Goal: Transaction & Acquisition: Purchase product/service

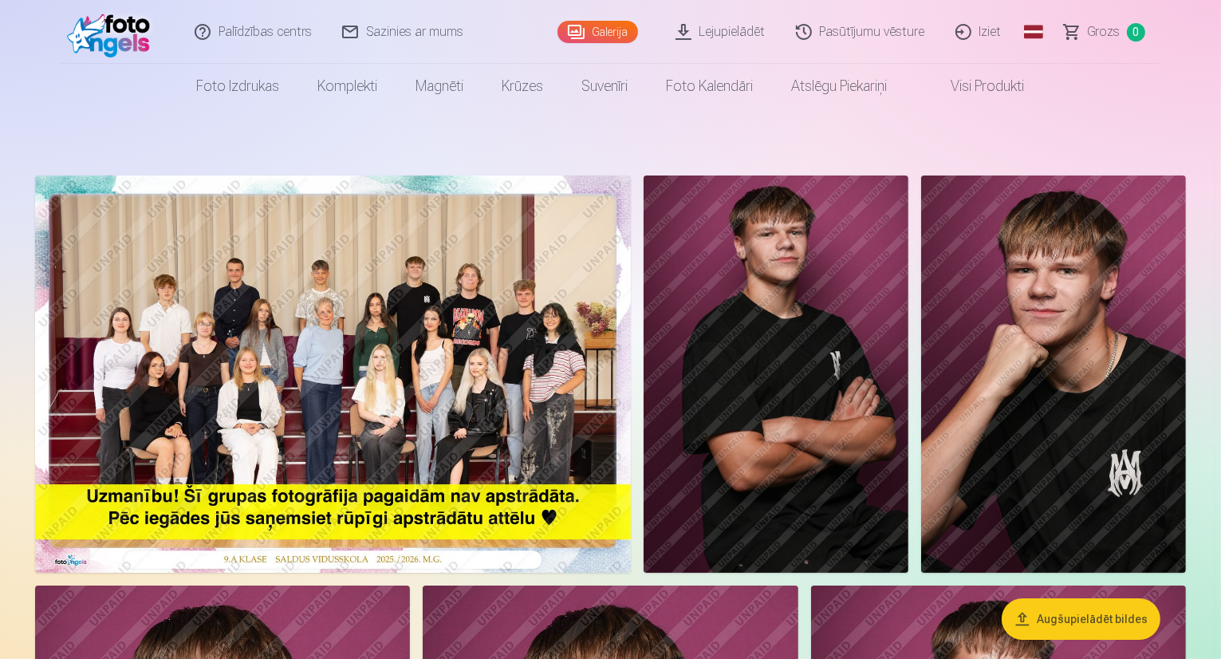
click at [508, 326] on img at bounding box center [333, 374] width 596 height 397
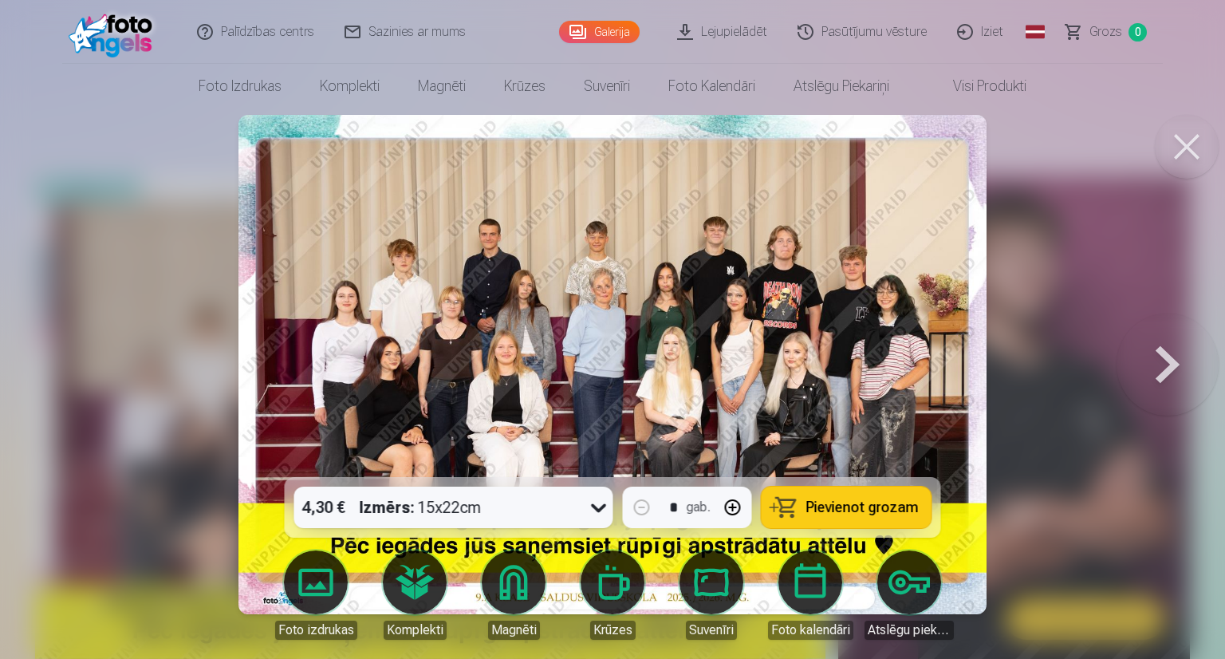
click at [1166, 375] on button at bounding box center [1168, 364] width 102 height 193
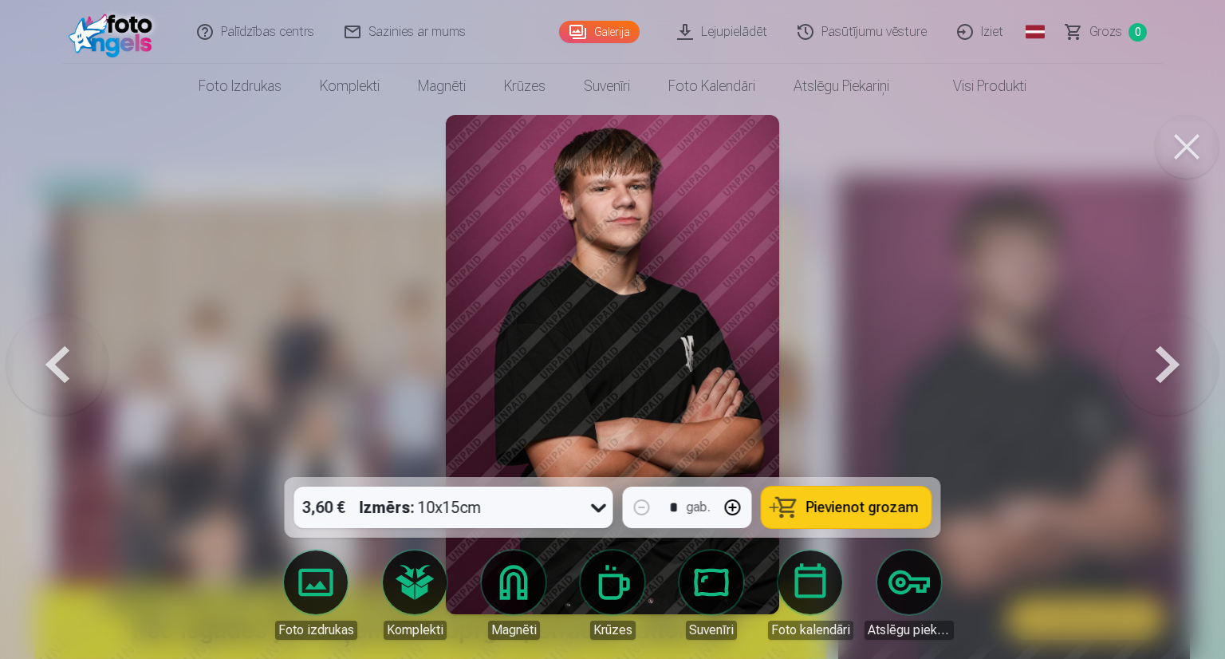
click at [1166, 375] on button at bounding box center [1168, 364] width 102 height 193
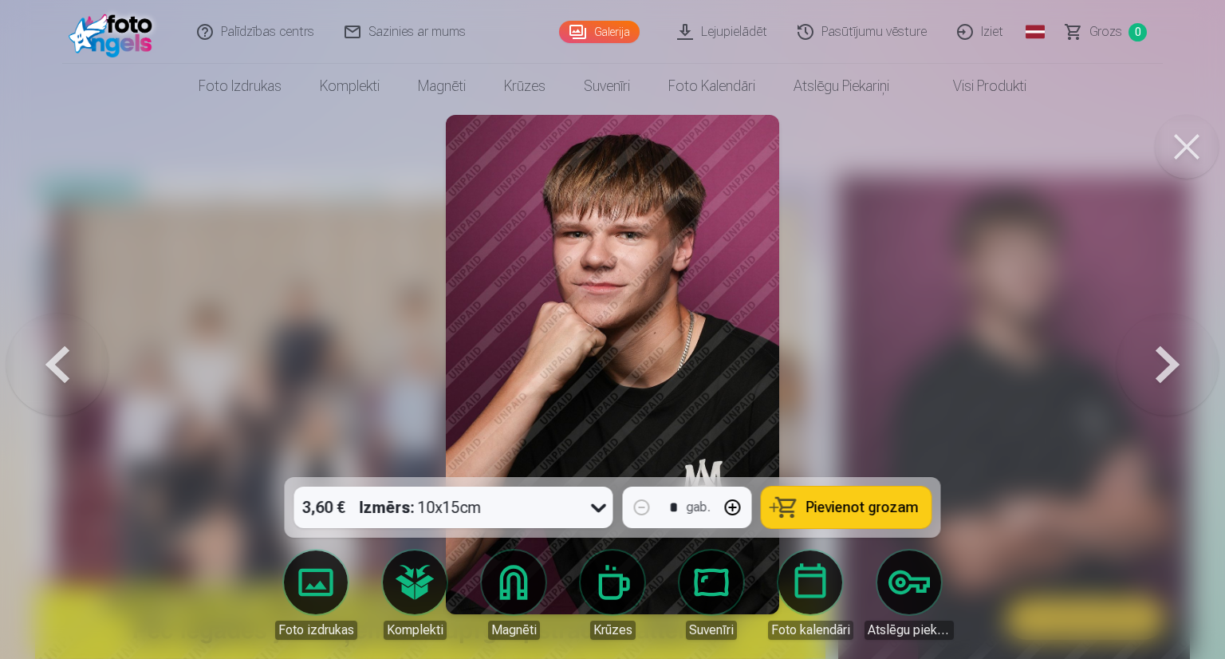
click at [1166, 375] on button at bounding box center [1168, 364] width 102 height 193
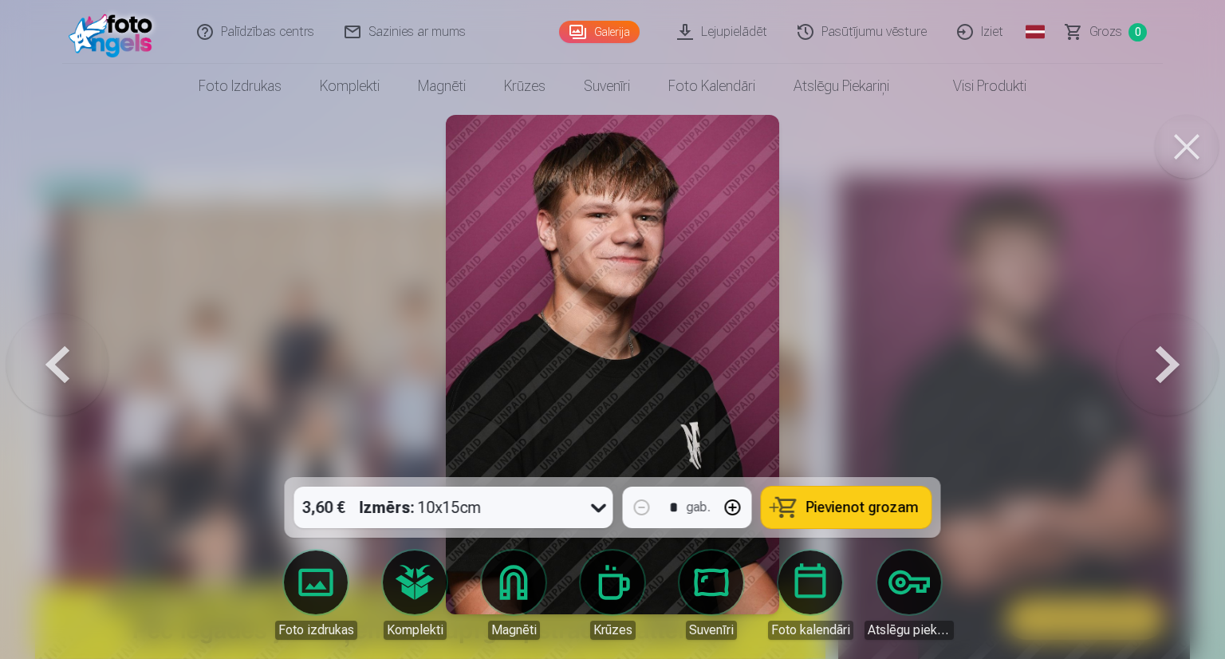
click at [1166, 375] on button at bounding box center [1168, 364] width 102 height 193
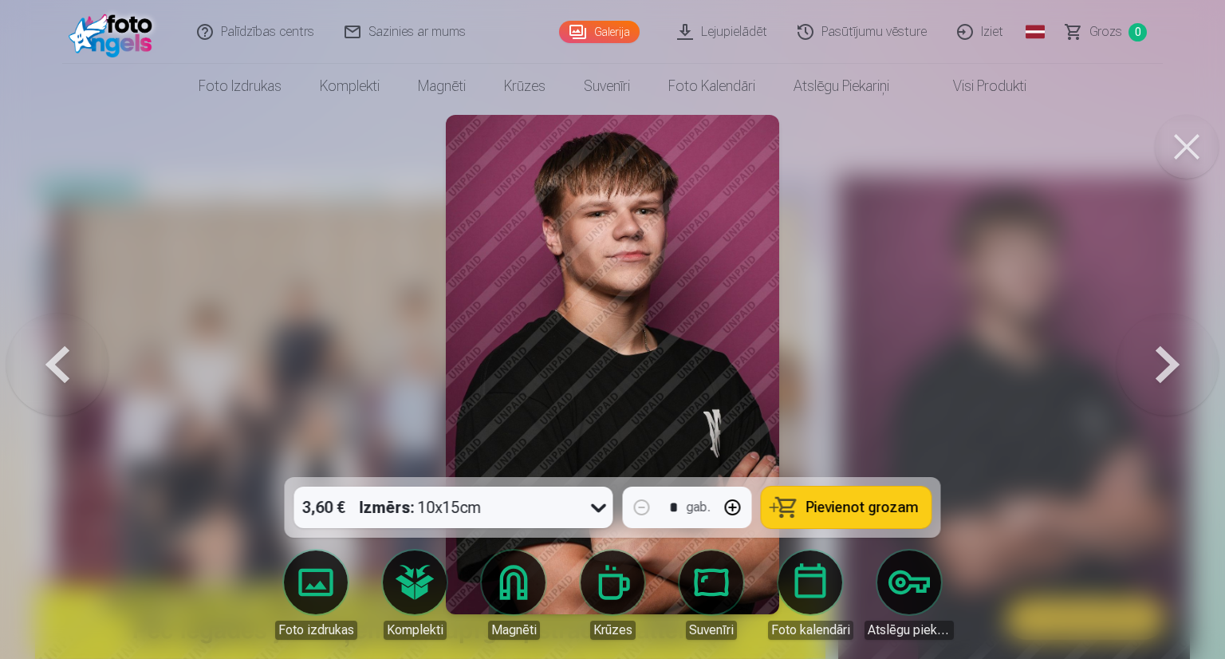
click at [1166, 375] on button at bounding box center [1168, 364] width 102 height 193
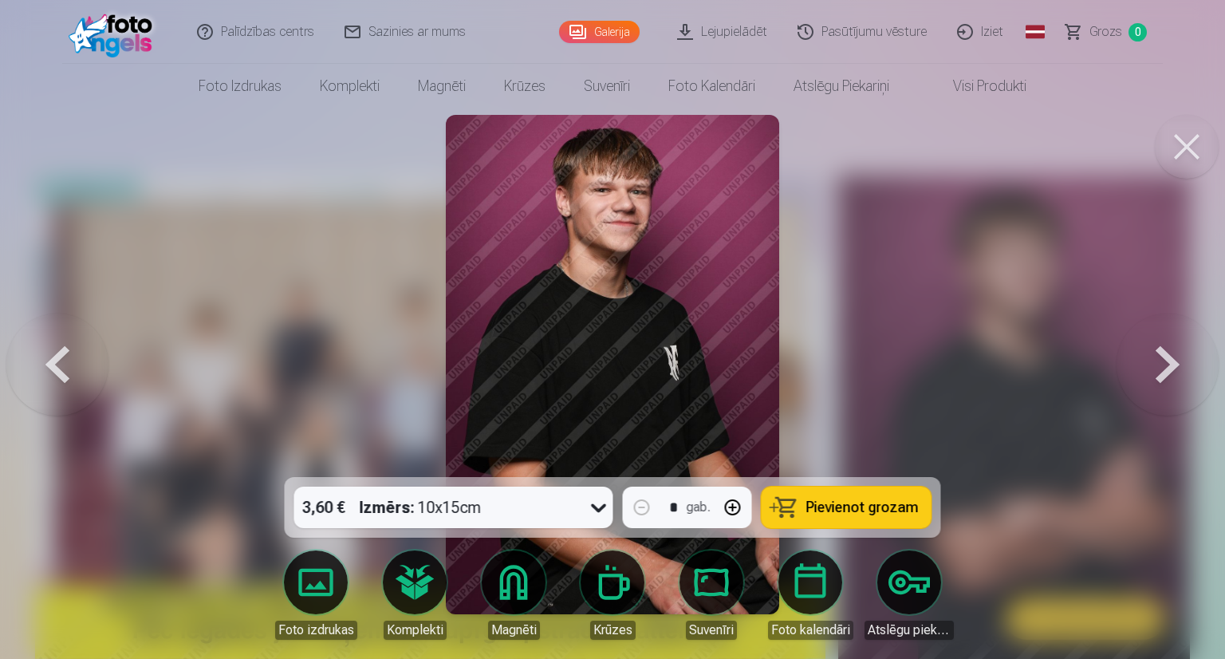
click at [1166, 375] on button at bounding box center [1168, 364] width 102 height 193
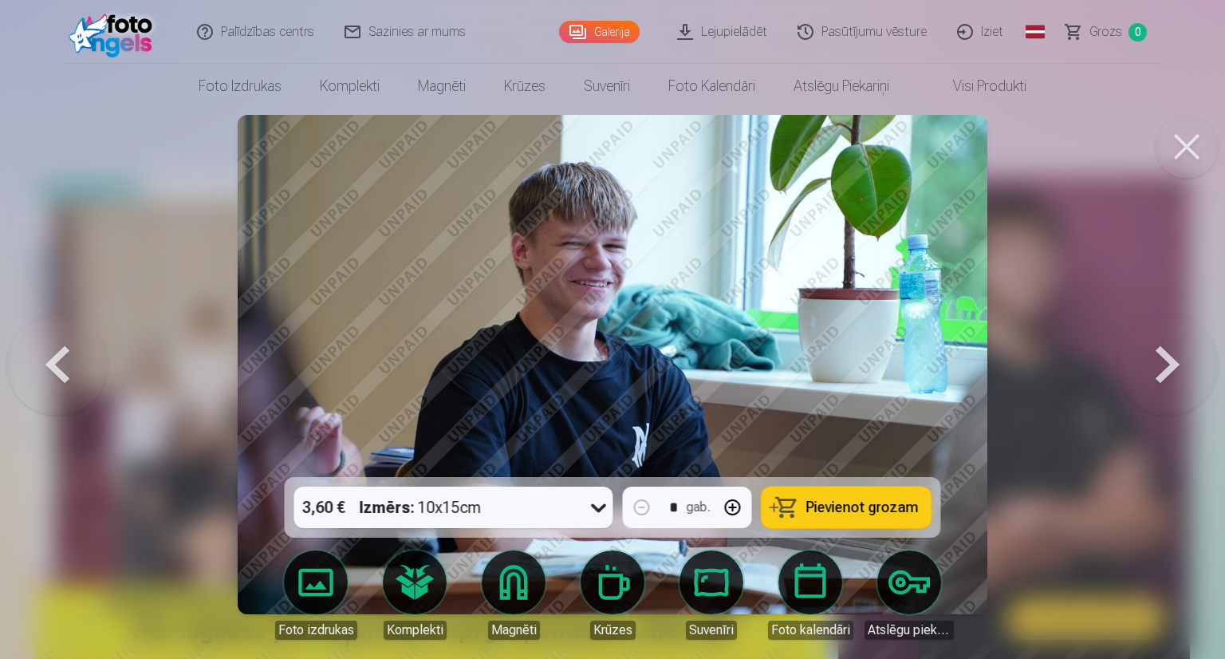
click at [1166, 375] on button at bounding box center [1168, 364] width 102 height 193
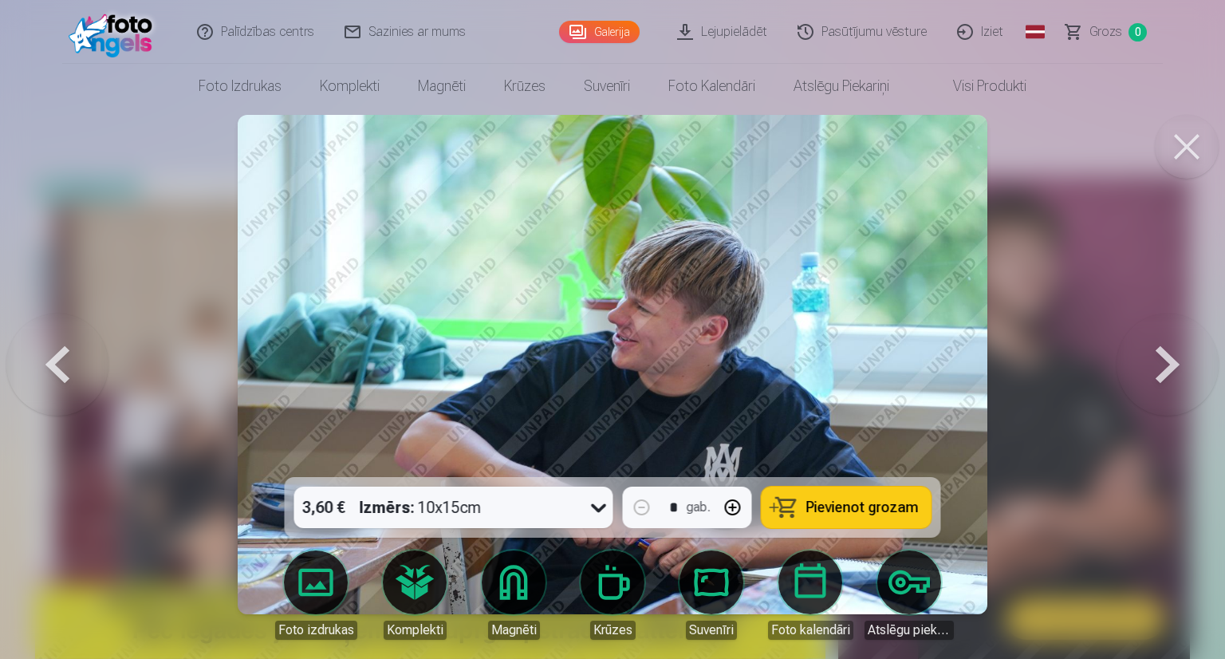
click at [1166, 375] on button at bounding box center [1168, 364] width 102 height 193
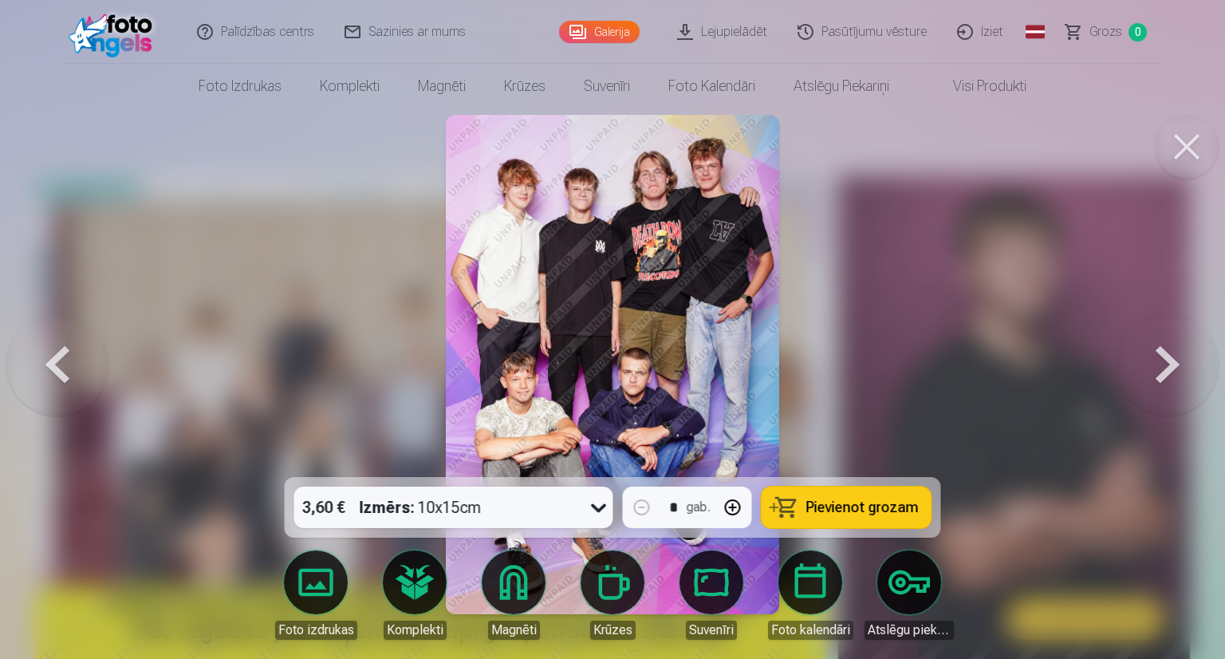
click at [1166, 375] on button at bounding box center [1168, 364] width 102 height 193
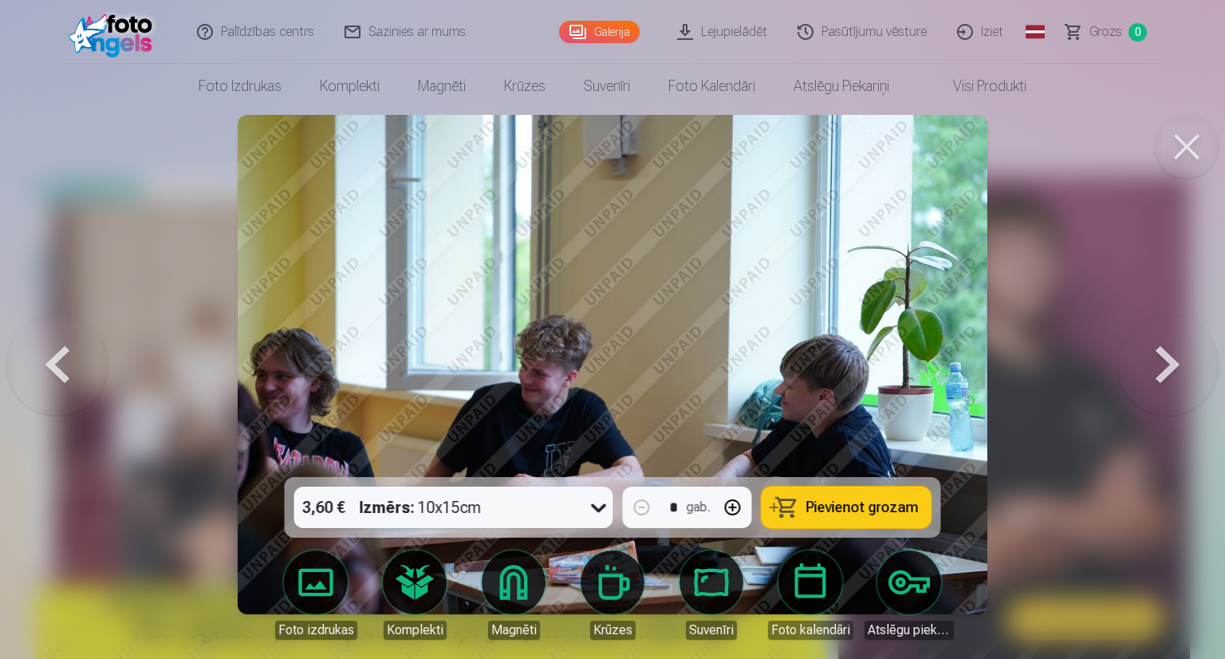
click at [1166, 375] on button at bounding box center [1168, 364] width 102 height 193
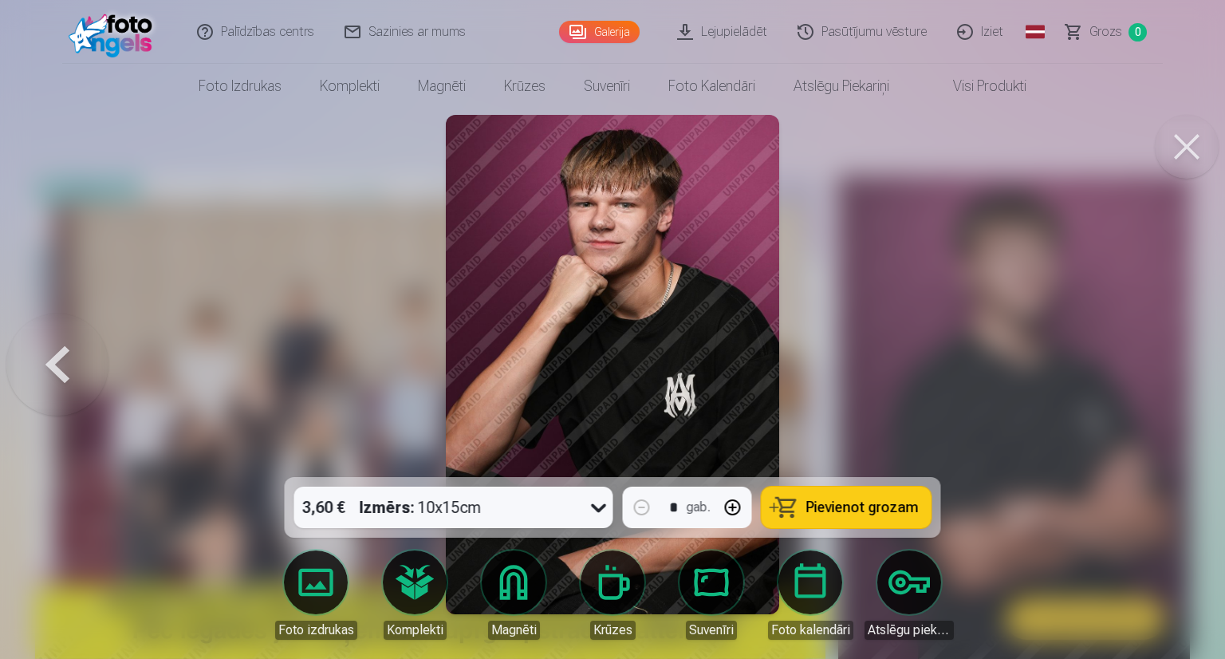
click at [1166, 375] on div at bounding box center [612, 329] width 1225 height 659
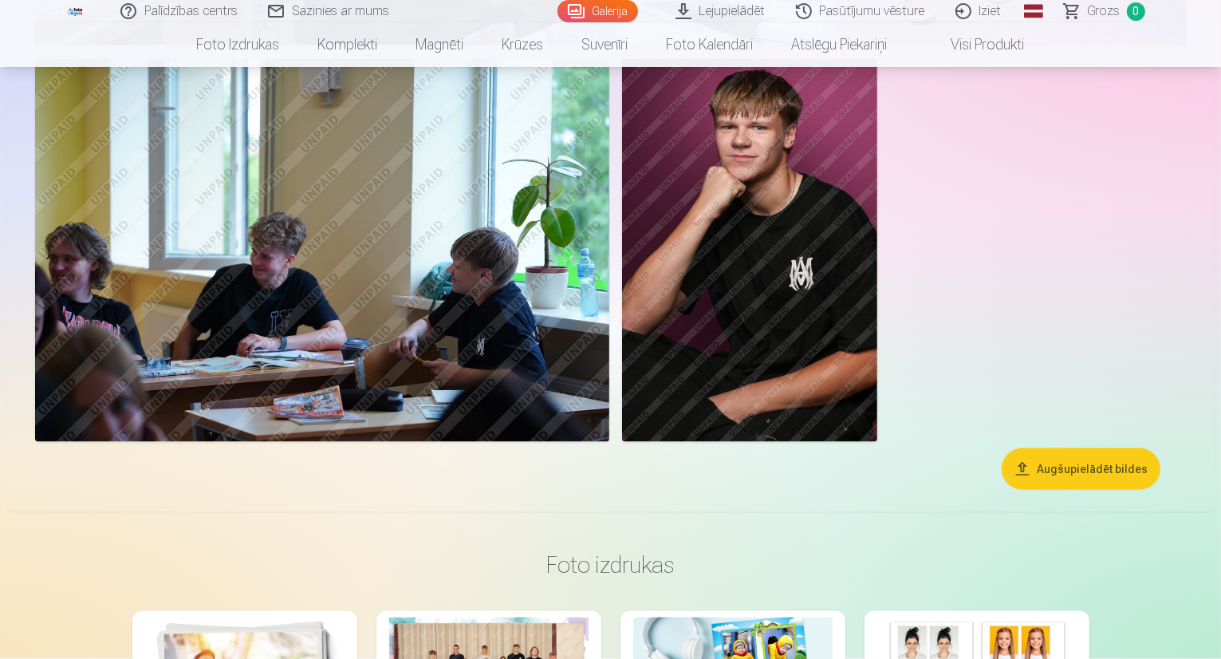
scroll to position [2234, 0]
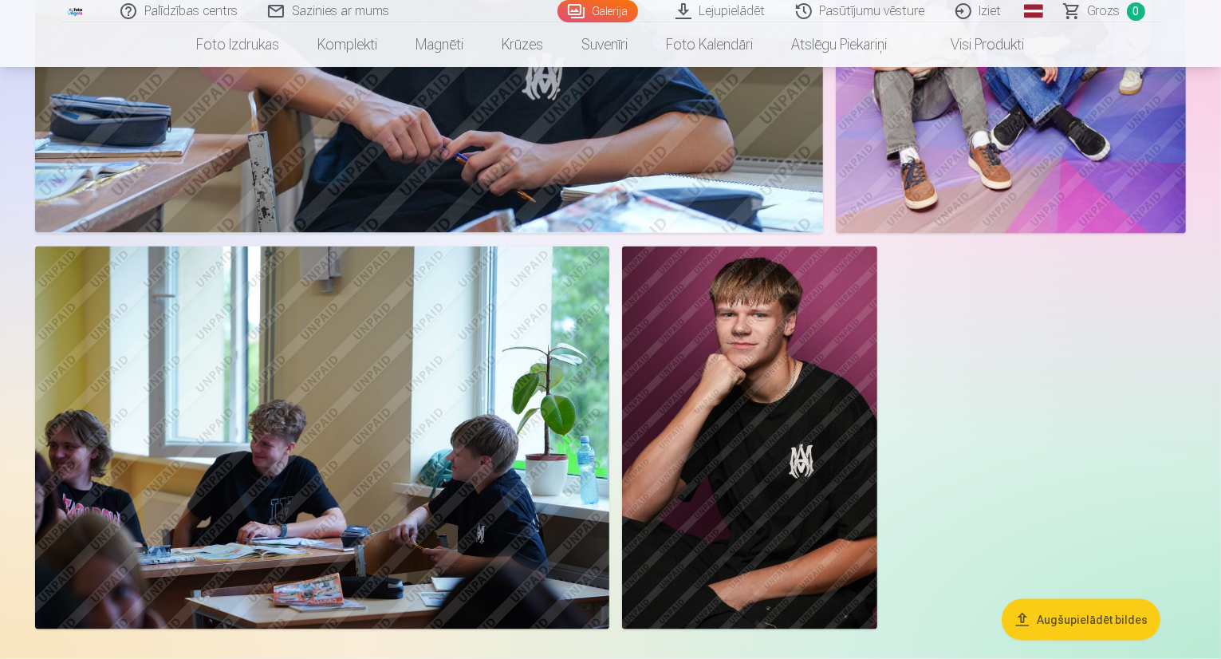
click at [1100, 610] on button "Augšupielādēt bildes" at bounding box center [1081, 618] width 159 height 41
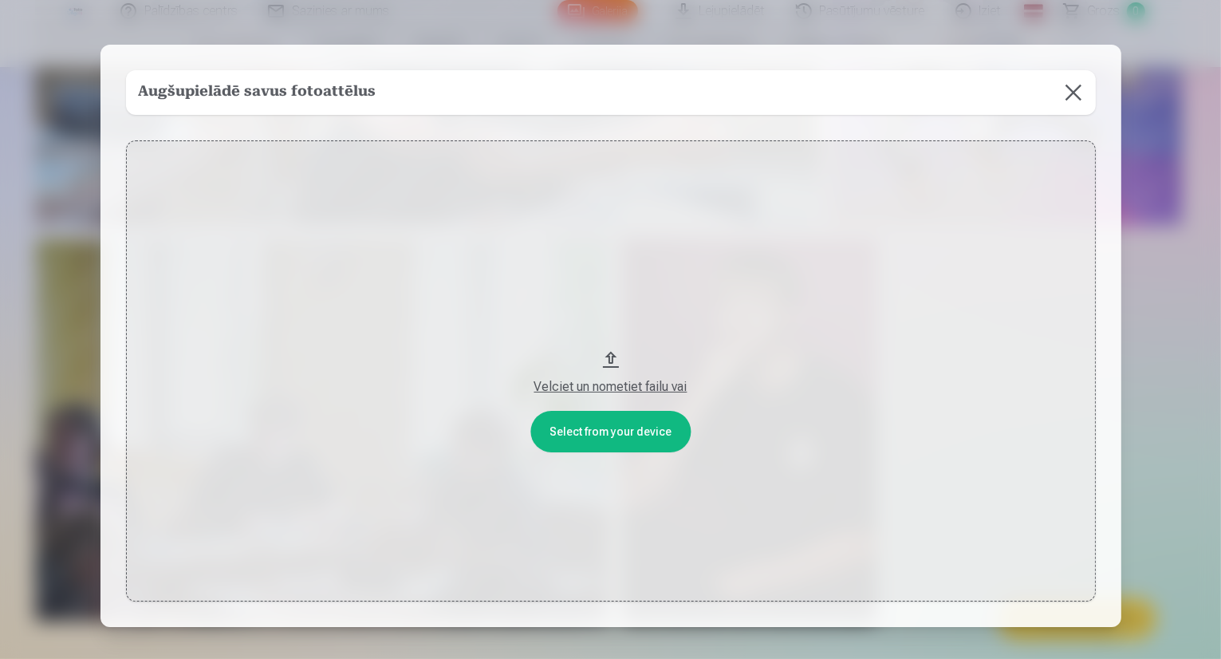
scroll to position [2239, 0]
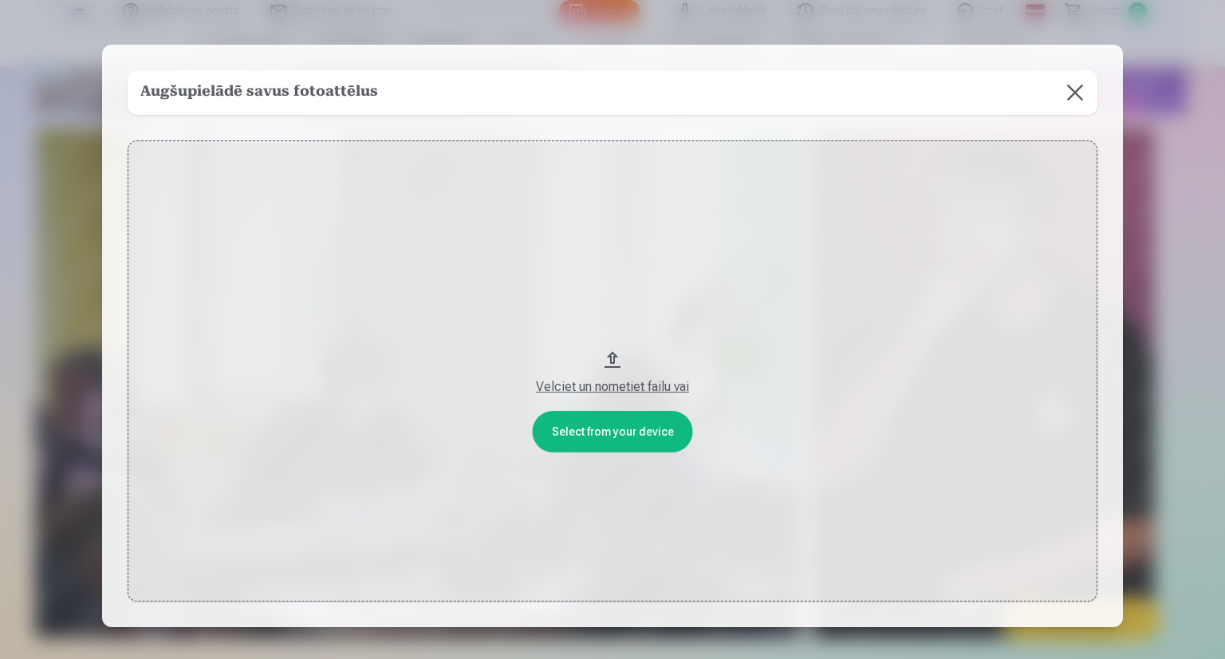
click at [625, 389] on div "Velciet un nometiet failu vai" at bounding box center [613, 386] width 938 height 19
click at [1071, 98] on button at bounding box center [1075, 92] width 45 height 45
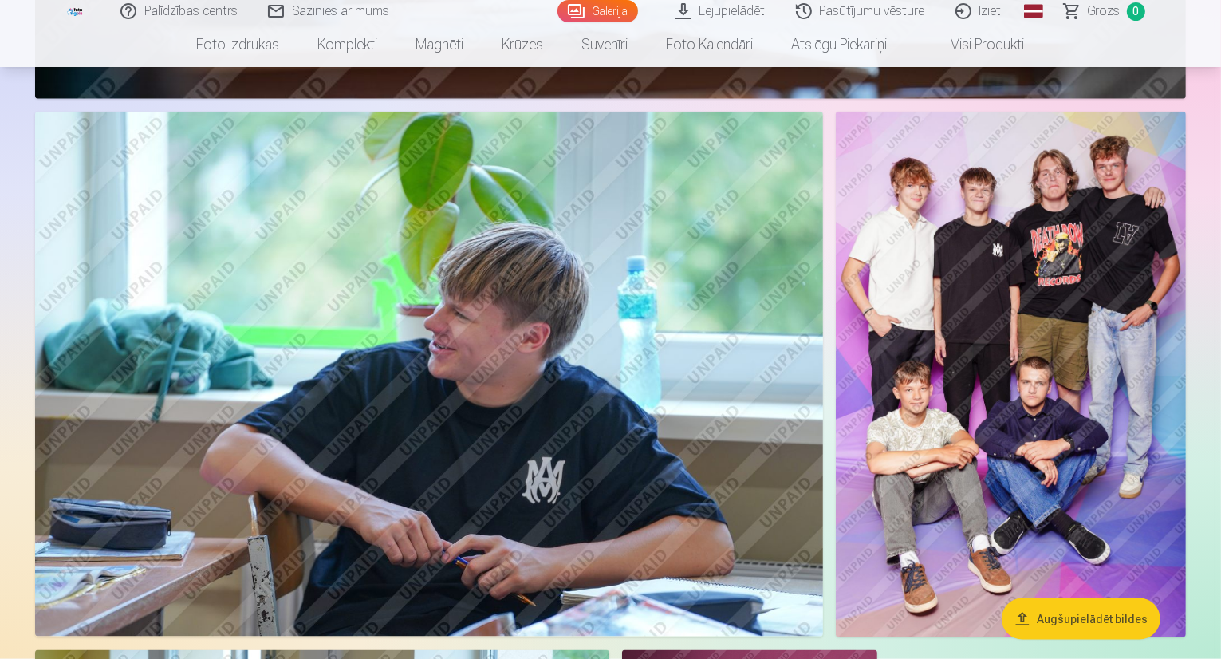
scroll to position [1761, 0]
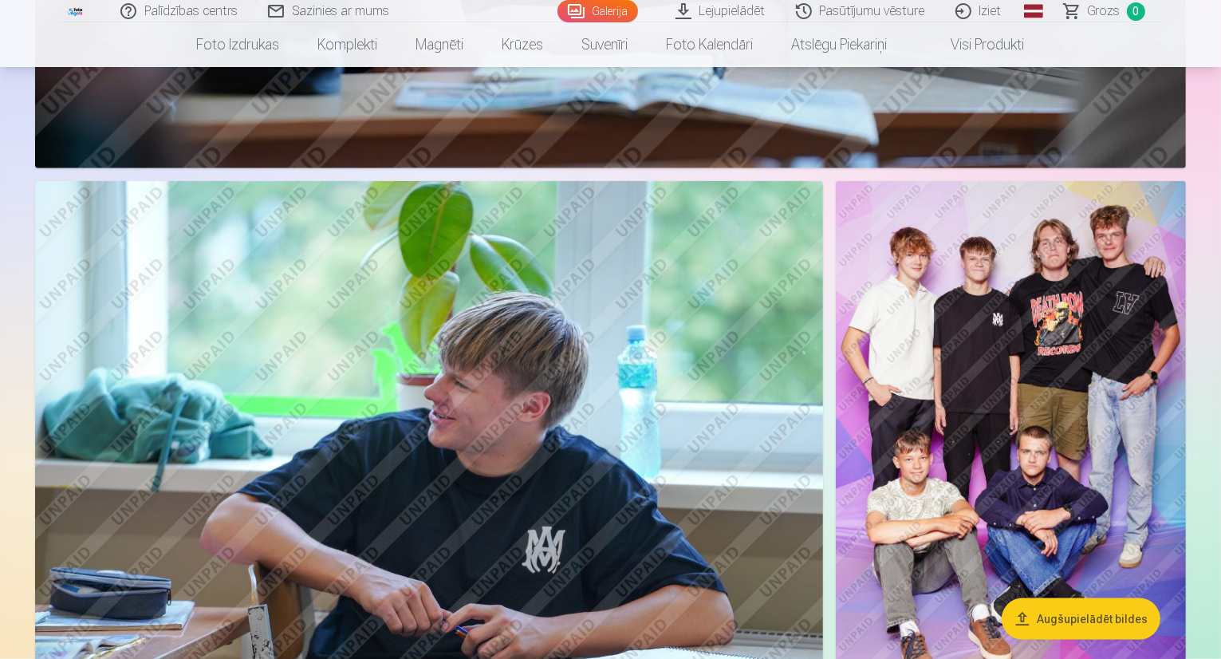
click at [936, 336] on img at bounding box center [1011, 444] width 350 height 526
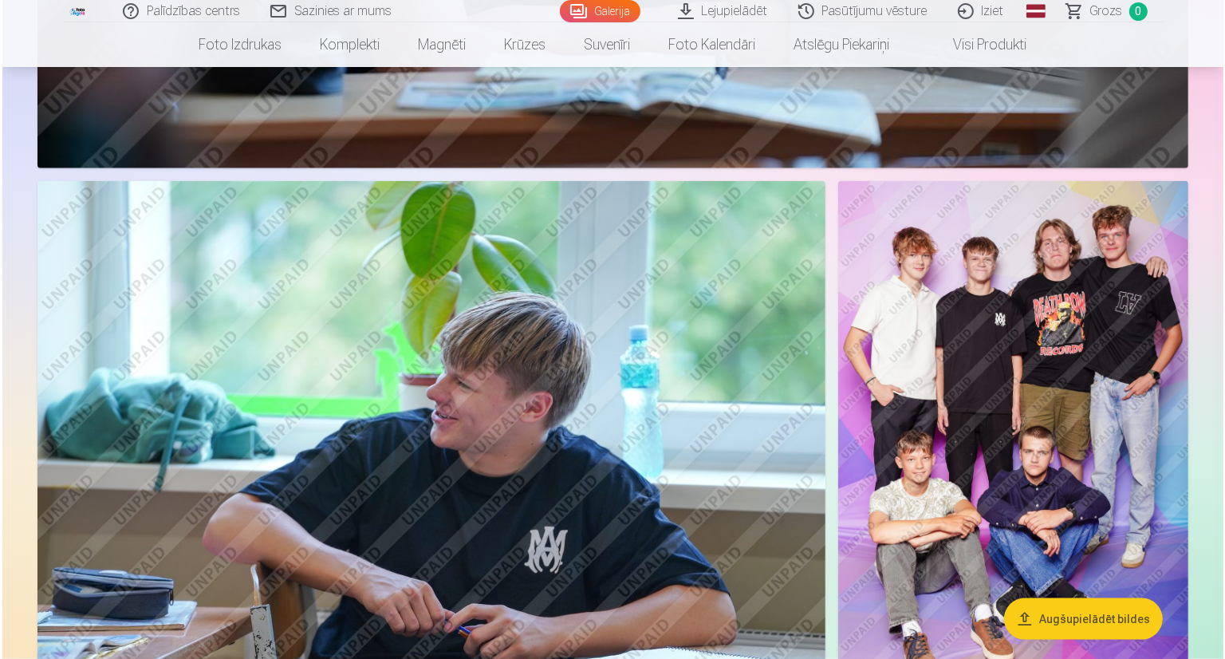
scroll to position [1764, 0]
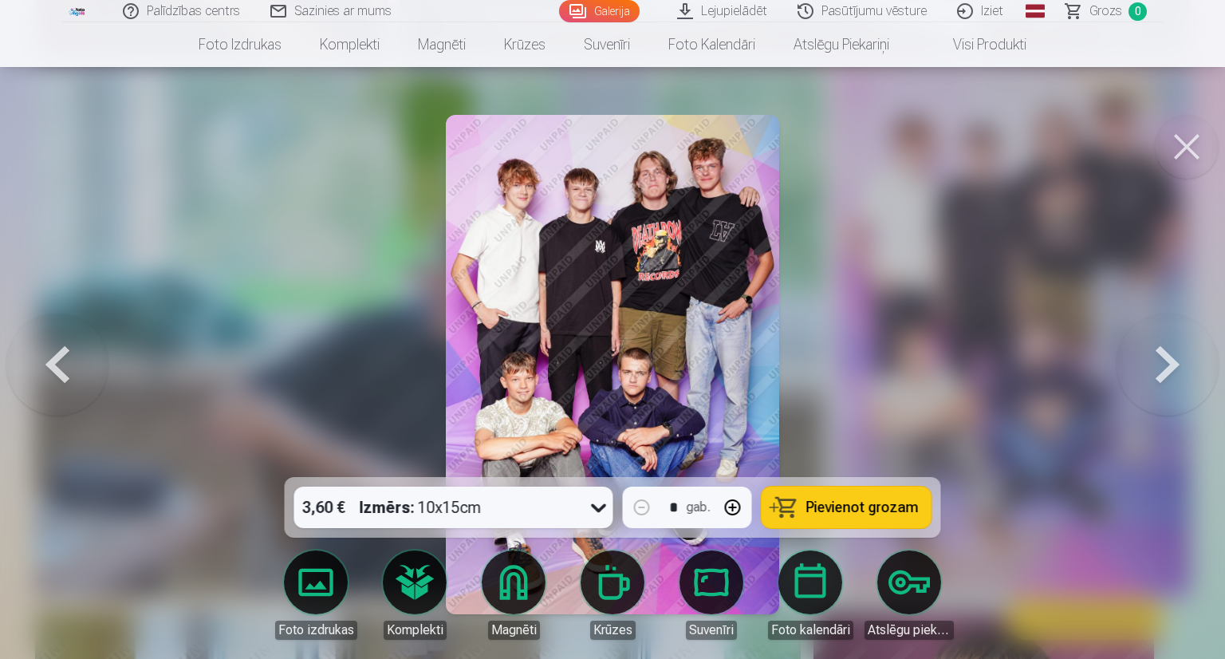
click at [607, 232] on img at bounding box center [612, 364] width 333 height 499
click at [1183, 149] on button at bounding box center [1187, 147] width 64 height 64
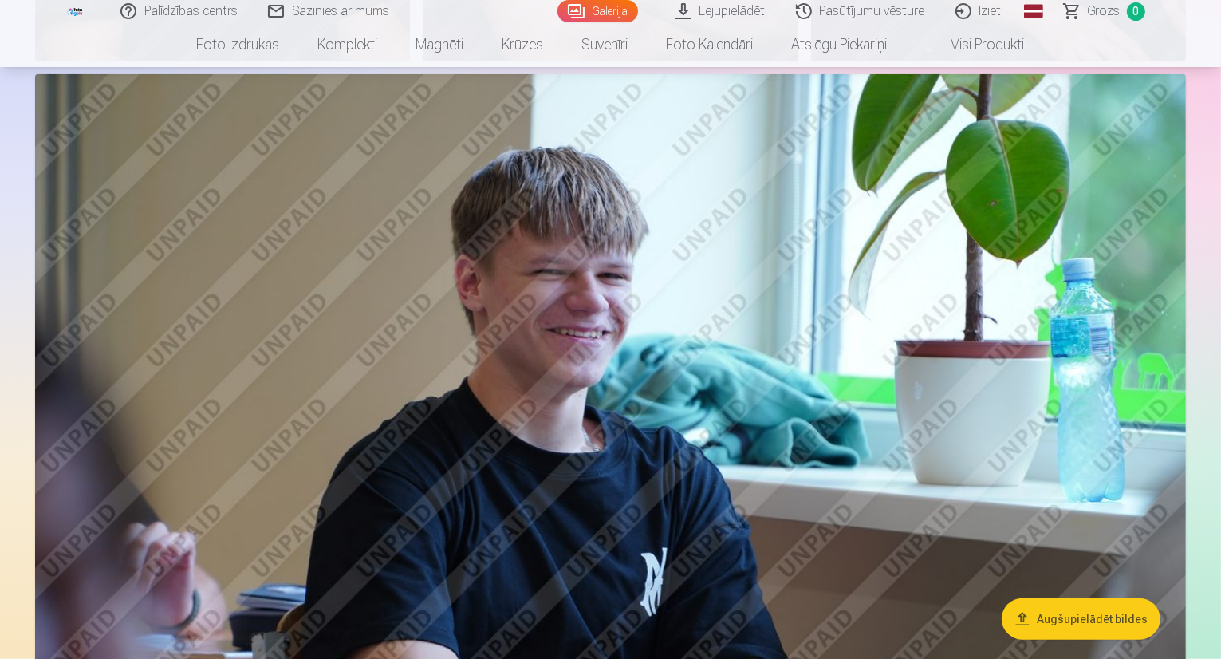
scroll to position [1043, 0]
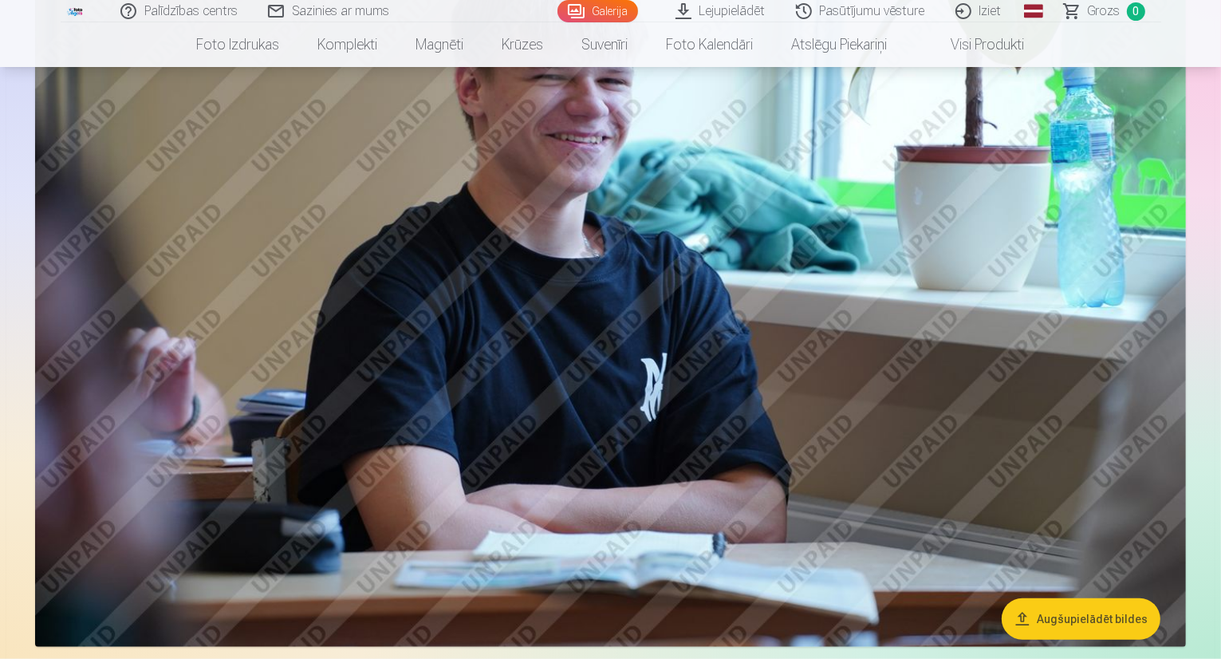
click at [663, 307] on img at bounding box center [610, 263] width 1151 height 767
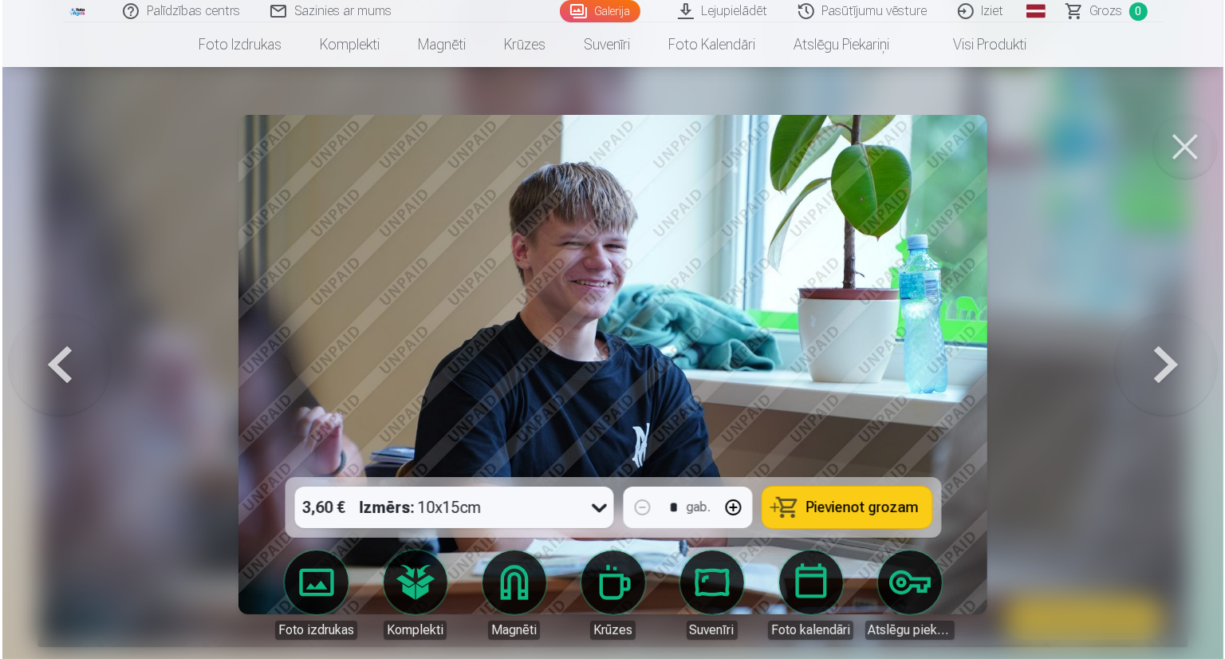
scroll to position [1285, 0]
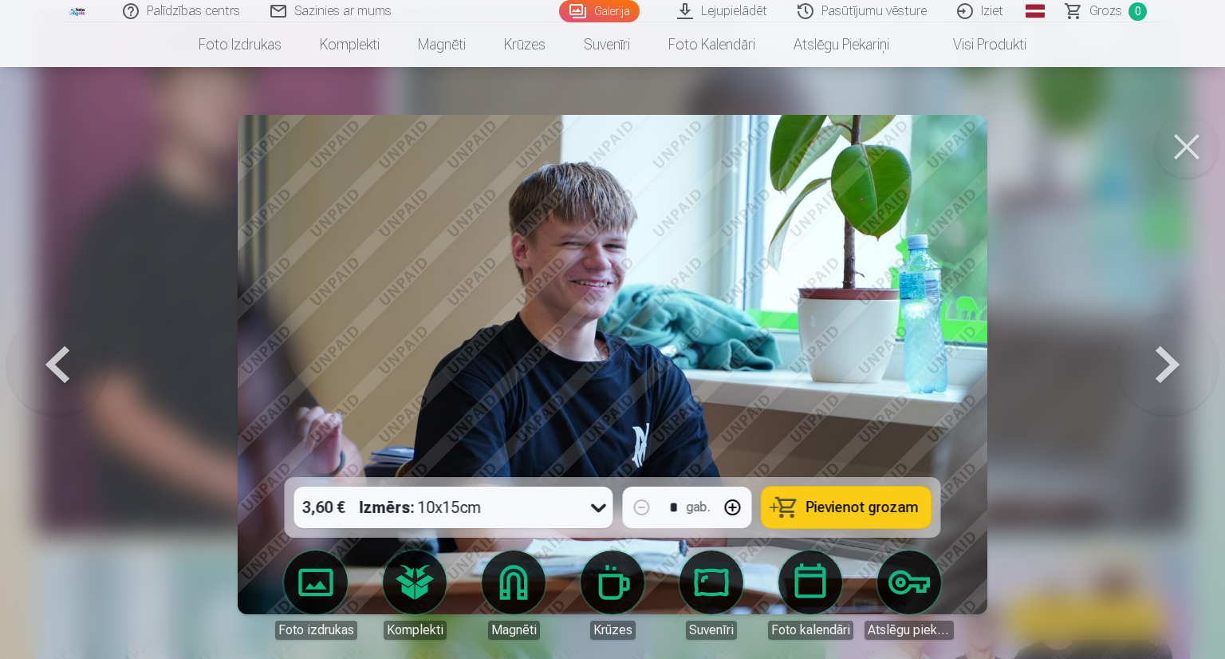
click at [644, 307] on img at bounding box center [612, 364] width 749 height 499
click at [1169, 158] on button at bounding box center [1187, 147] width 64 height 64
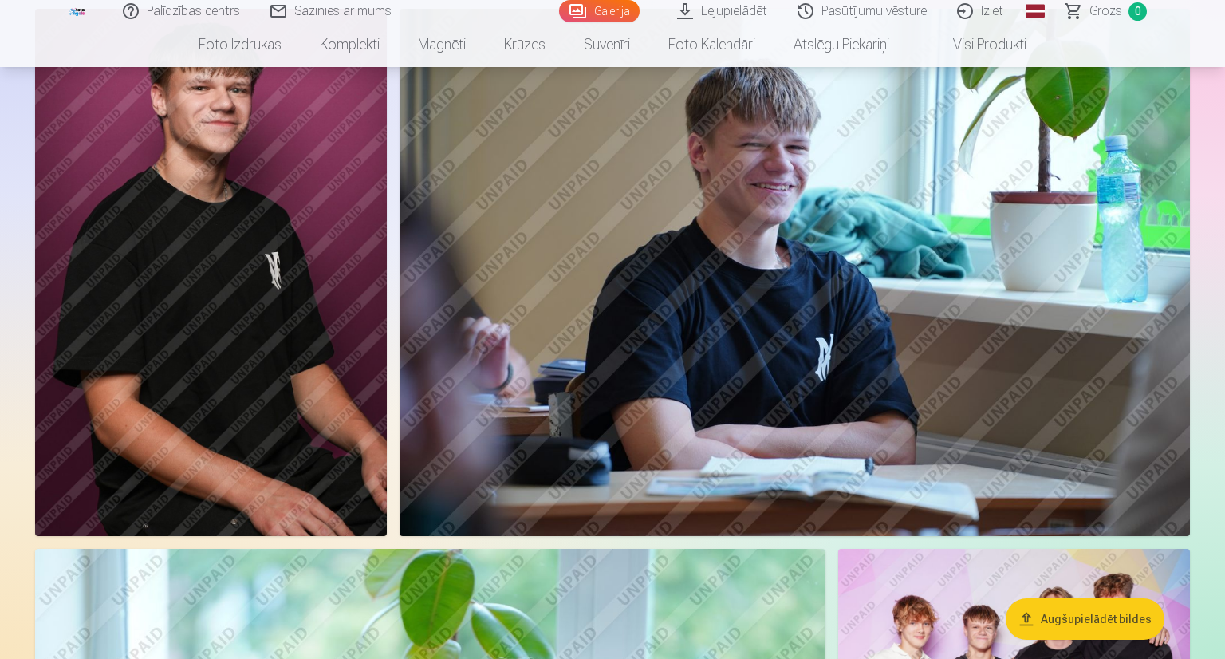
scroll to position [1282, 0]
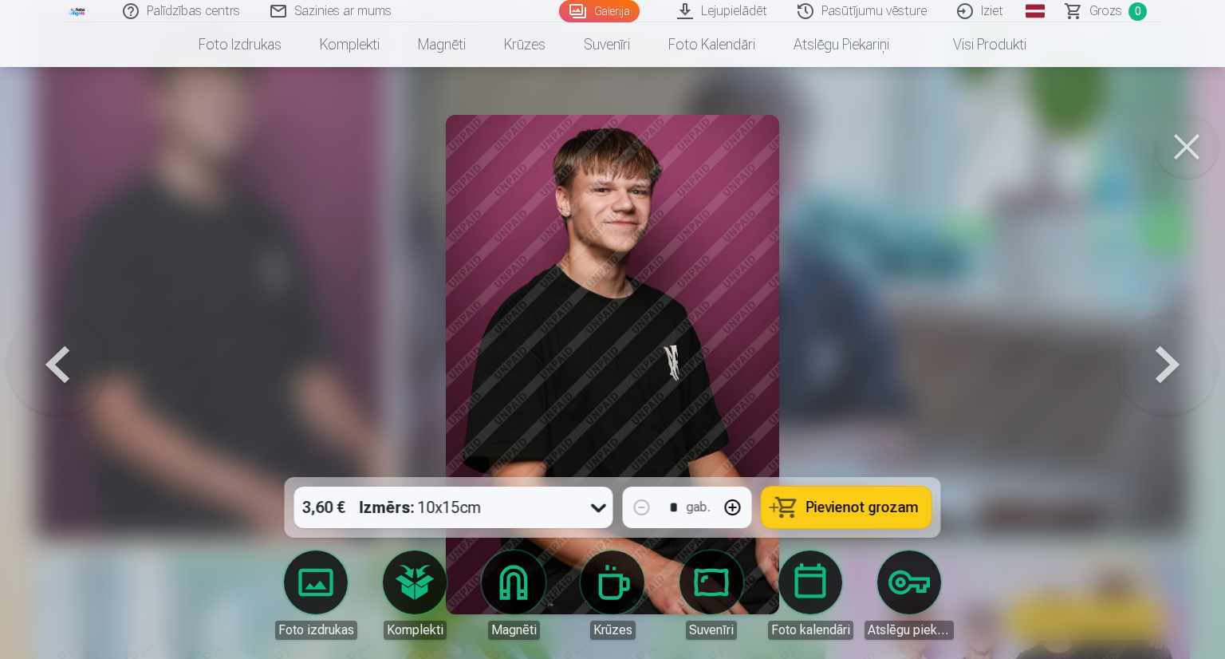
click at [1187, 116] on div "3,60 € Izmērs : 10x15cm * gab. Pievienot grozam Foto izdrukas Komplekti Magnēti…" at bounding box center [613, 248] width 1168 height 2722
drag, startPoint x: 1194, startPoint y: 124, endPoint x: 1190, endPoint y: 135, distance: 11.9
click at [1192, 129] on button at bounding box center [1187, 147] width 64 height 64
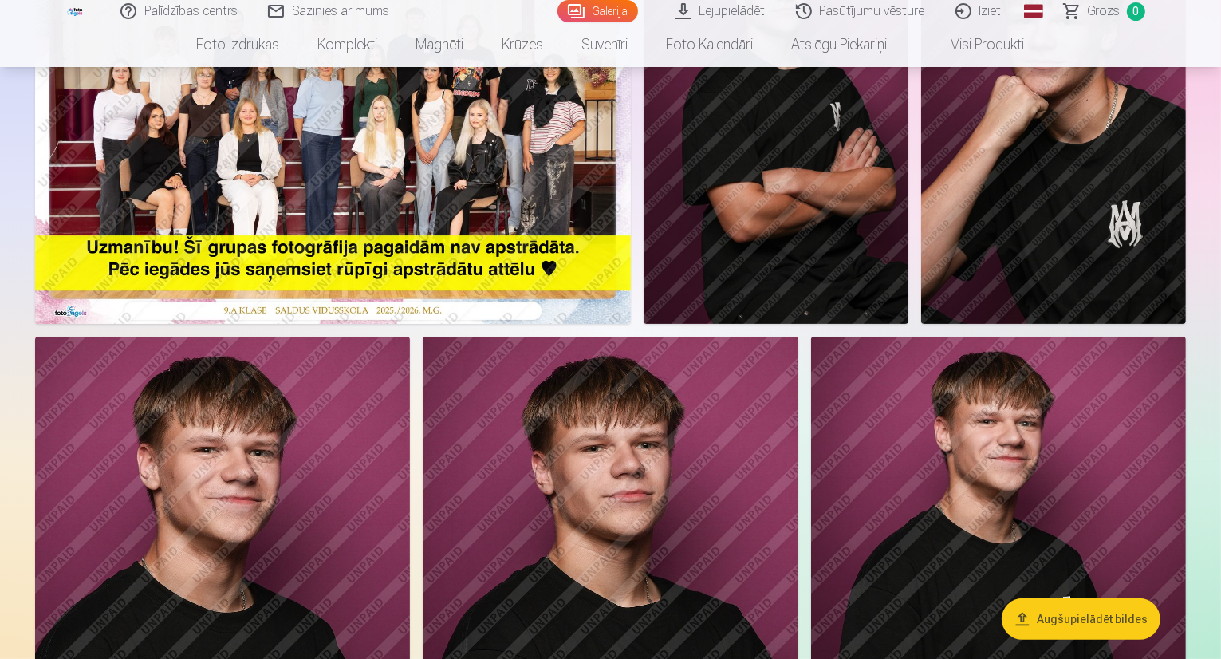
scroll to position [242, 0]
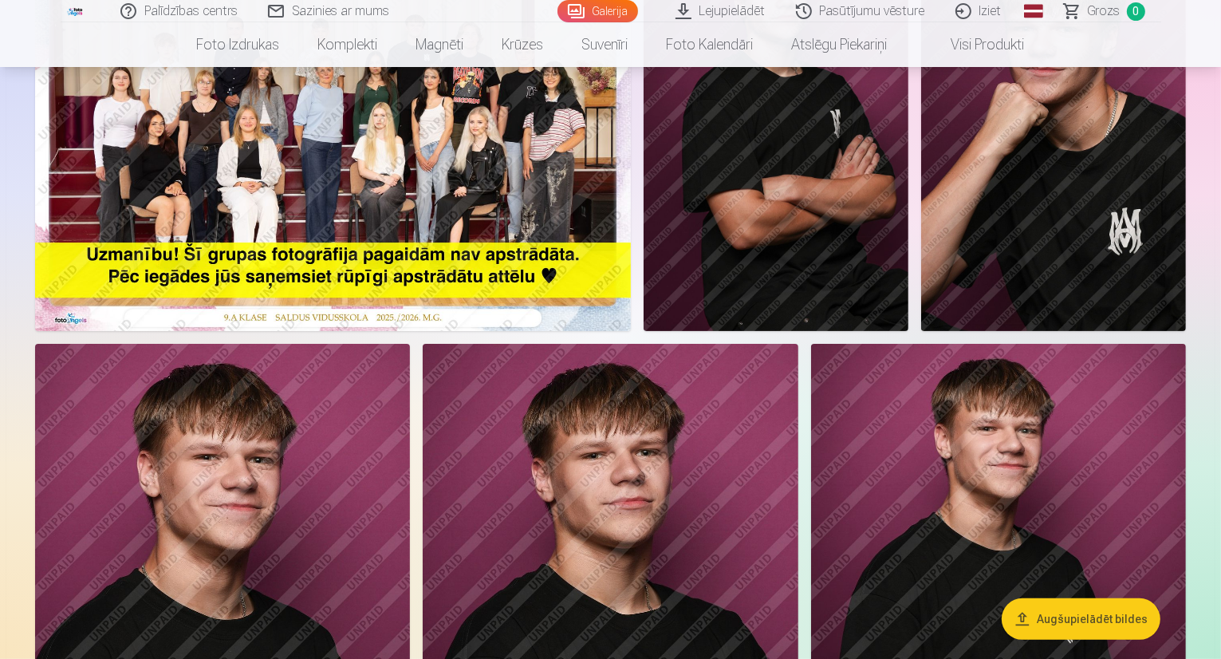
click at [625, 298] on img at bounding box center [333, 132] width 596 height 397
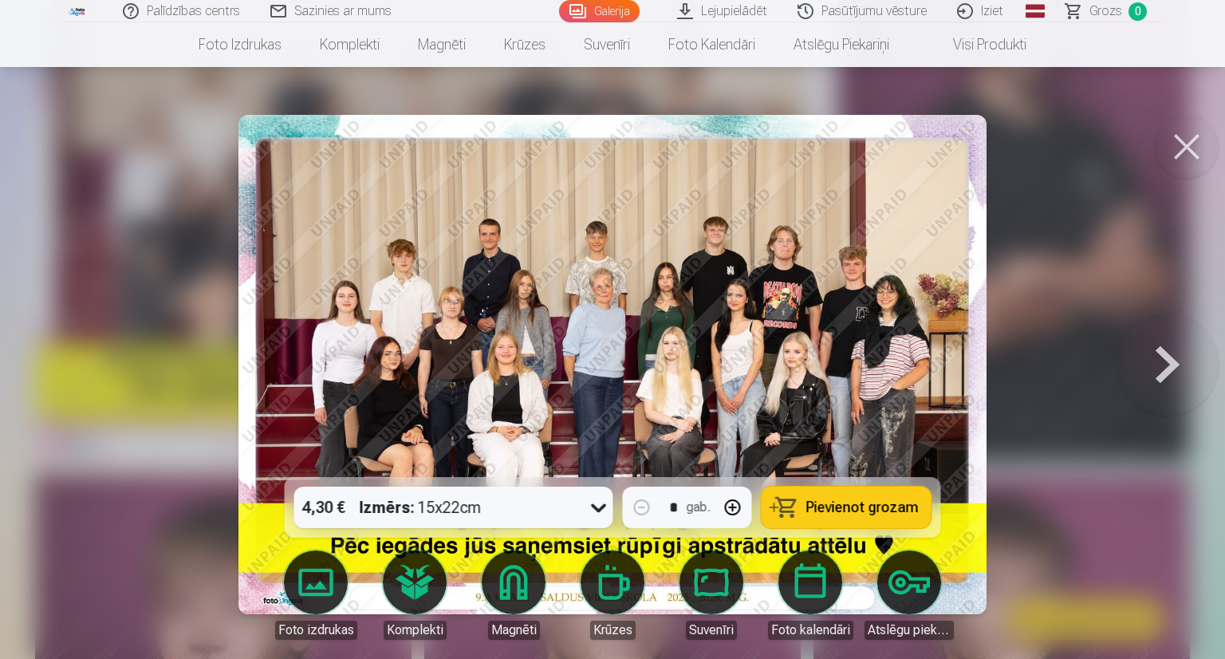
click at [717, 285] on img at bounding box center [613, 364] width 748 height 499
click at [1166, 156] on button at bounding box center [1187, 147] width 64 height 64
